Goal: Contribute content: Add original content to the website for others to see

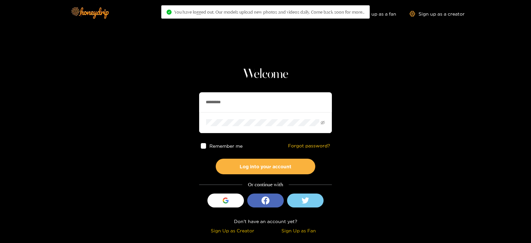
drag, startPoint x: 244, startPoint y: 101, endPoint x: 193, endPoint y: 104, distance: 51.8
click at [225, 100] on input "*********" at bounding box center [265, 102] width 133 height 20
click at [193, 104] on section "Welcome ********* Remember me Forgot password? Log into your account Or continu…" at bounding box center [265, 118] width 531 height 236
type input "********"
click at [216, 158] on button "Log into your account" at bounding box center [265, 166] width 99 height 16
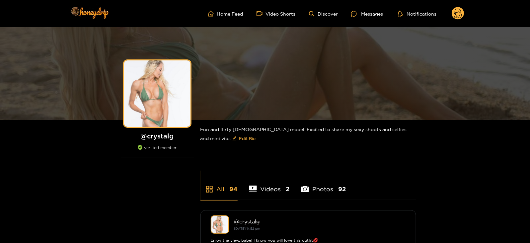
click at [456, 19] on circle at bounding box center [457, 13] width 13 height 13
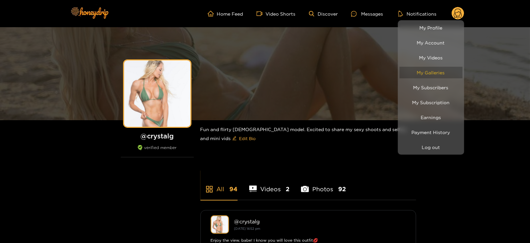
click at [425, 74] on link "My Galleries" at bounding box center [430, 73] width 63 height 12
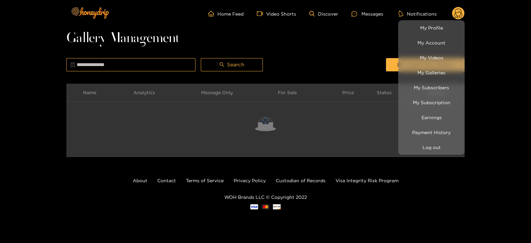
click at [369, 63] on div at bounding box center [265, 121] width 531 height 243
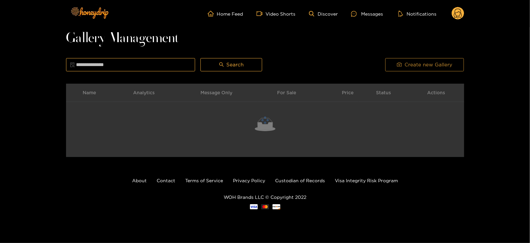
click at [399, 68] on button "Create new Gallery" at bounding box center [424, 64] width 79 height 13
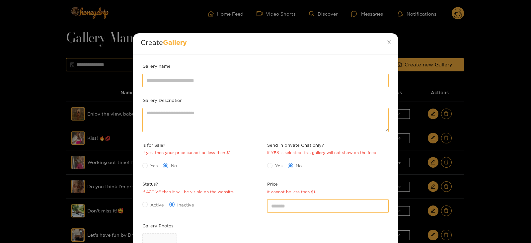
scroll to position [86, 0]
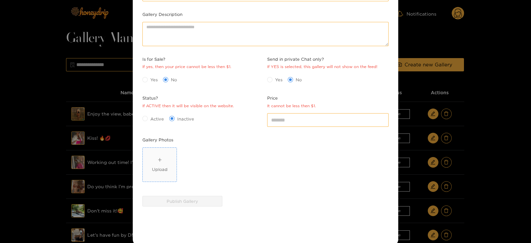
click at [158, 179] on span "Upload" at bounding box center [160, 165] width 34 height 34
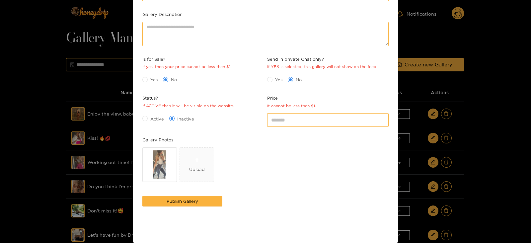
scroll to position [0, 0]
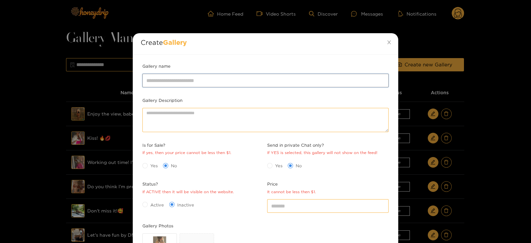
click at [158, 82] on input "Gallery name" at bounding box center [265, 80] width 246 height 13
type input "**********"
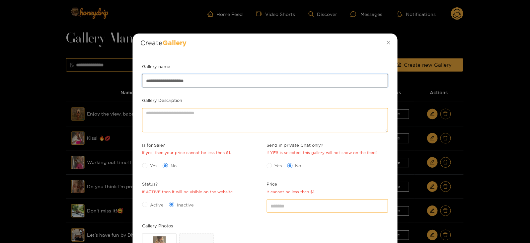
scroll to position [96, 0]
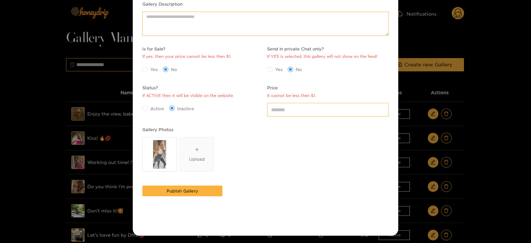
click at [152, 68] on span "Yes" at bounding box center [154, 69] width 13 height 7
click at [149, 108] on span "Active" at bounding box center [157, 108] width 19 height 7
click at [287, 111] on input "*" at bounding box center [327, 109] width 121 height 13
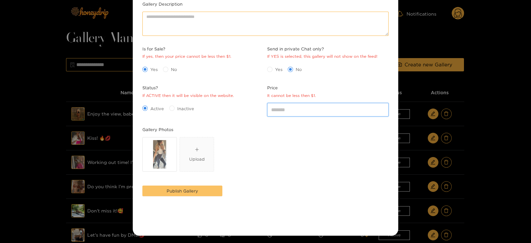
type input "*"
click at [196, 190] on span "Publish Gallery" at bounding box center [182, 190] width 32 height 7
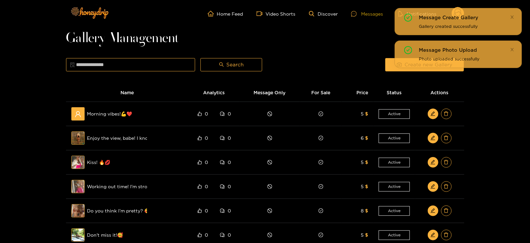
click at [352, 13] on icon at bounding box center [354, 14] width 6 height 6
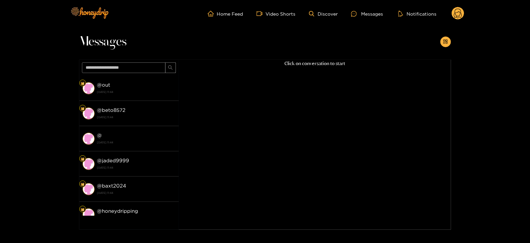
click at [454, 16] on circle at bounding box center [457, 13] width 13 height 13
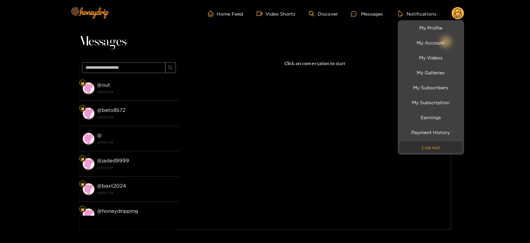
click at [414, 145] on button "Log out" at bounding box center [430, 147] width 63 height 12
